Goal: Information Seeking & Learning: Find contact information

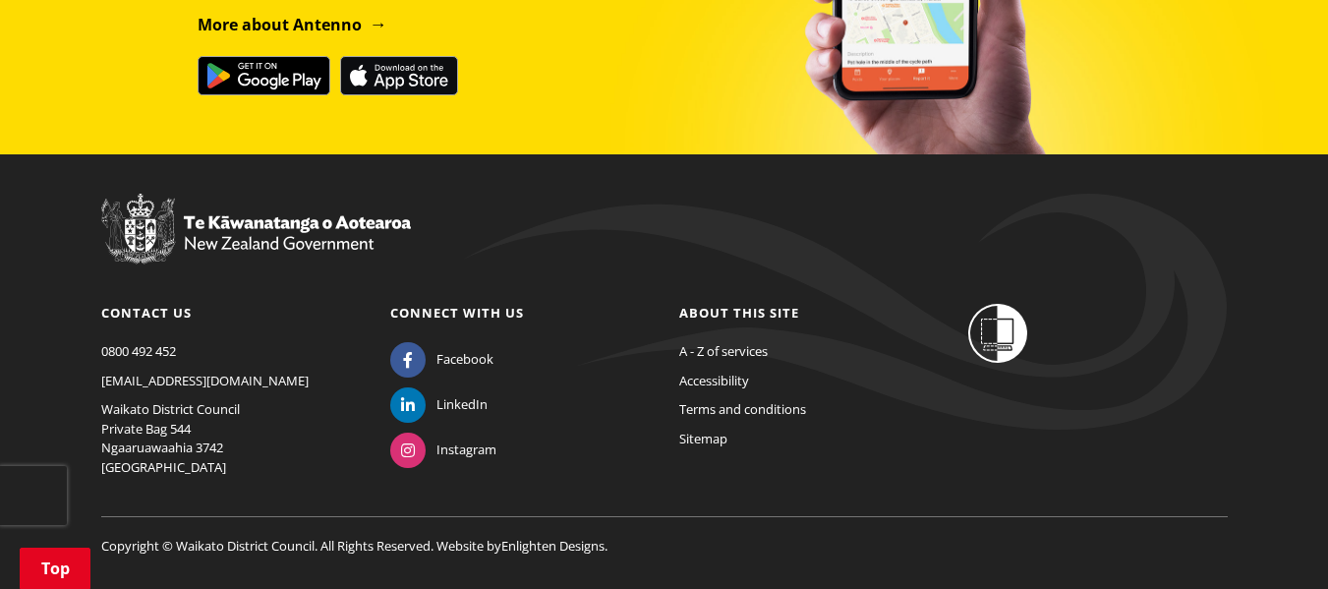
scroll to position [1941, 0]
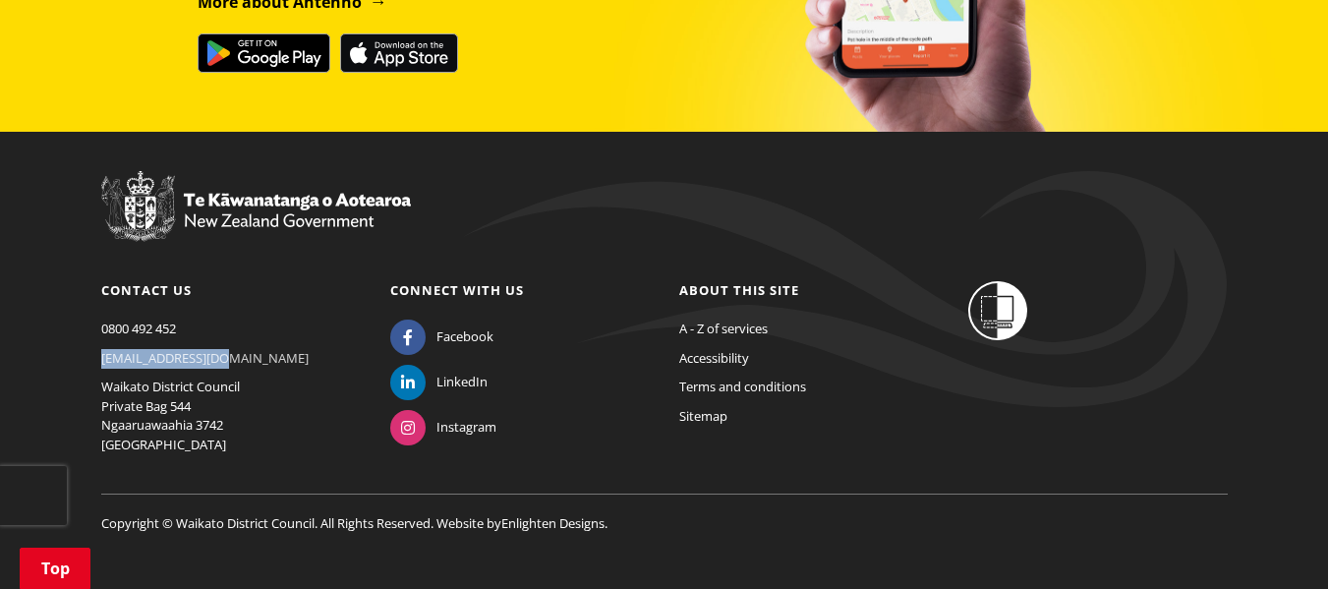
drag, startPoint x: 220, startPoint y: 332, endPoint x: 101, endPoint y: 331, distance: 119.0
click at [101, 349] on p "[EMAIL_ADDRESS][DOMAIN_NAME]" at bounding box center [231, 359] width 260 height 20
copy link "[EMAIL_ADDRESS][DOMAIN_NAME]"
